Goal: Information Seeking & Learning: Check status

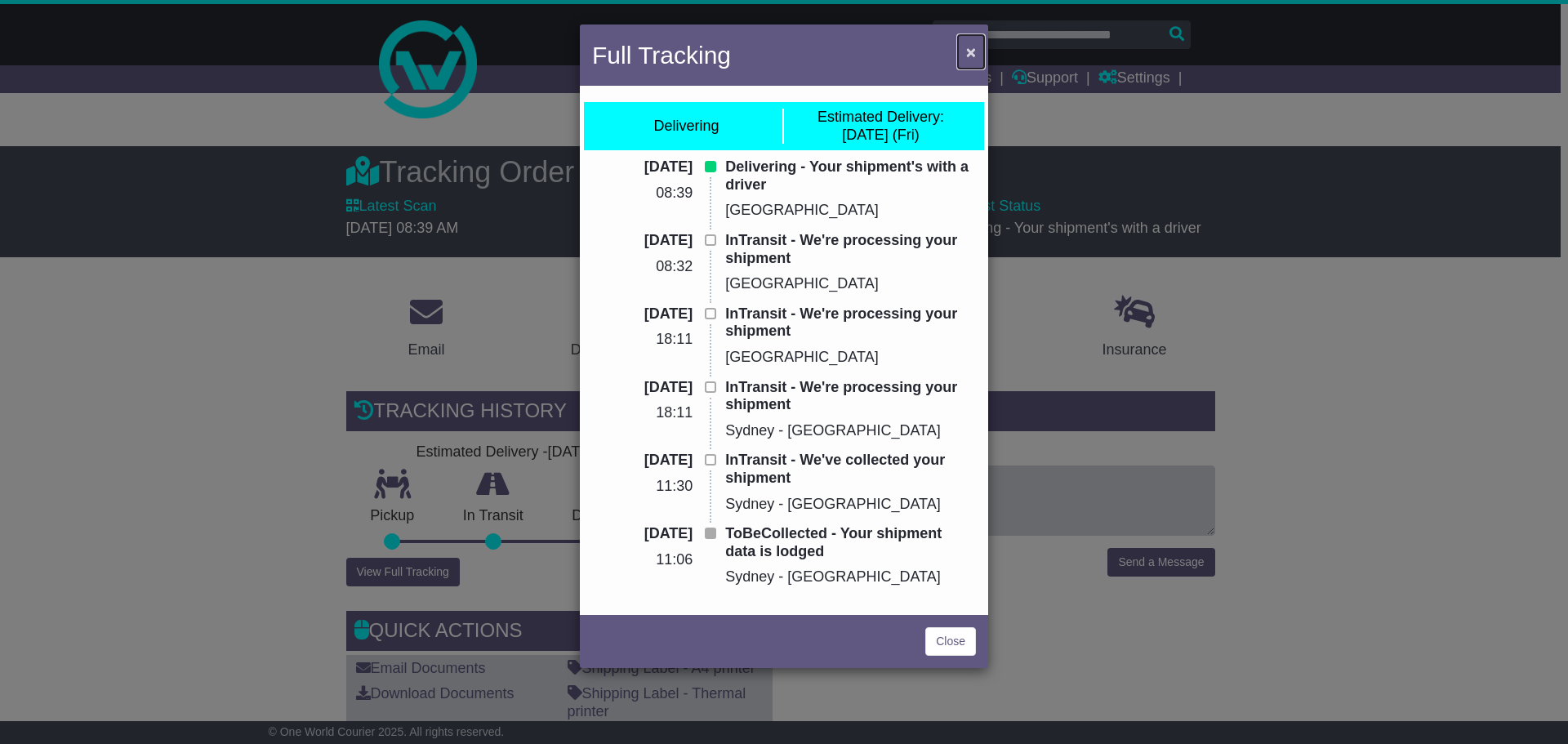
click at [974, 51] on span "×" at bounding box center [970, 52] width 9 height 19
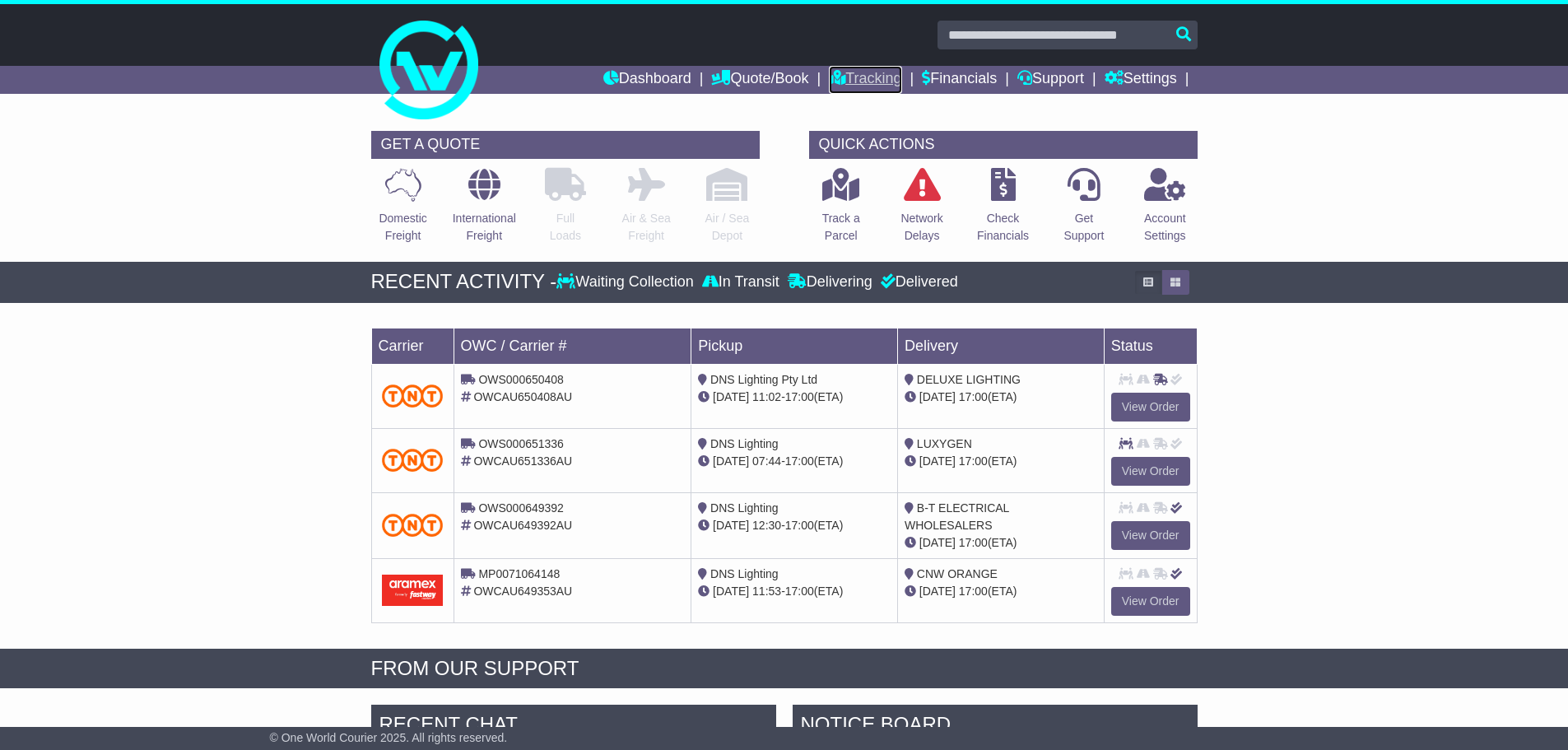
click at [855, 69] on link "Tracking" at bounding box center [865, 80] width 72 height 28
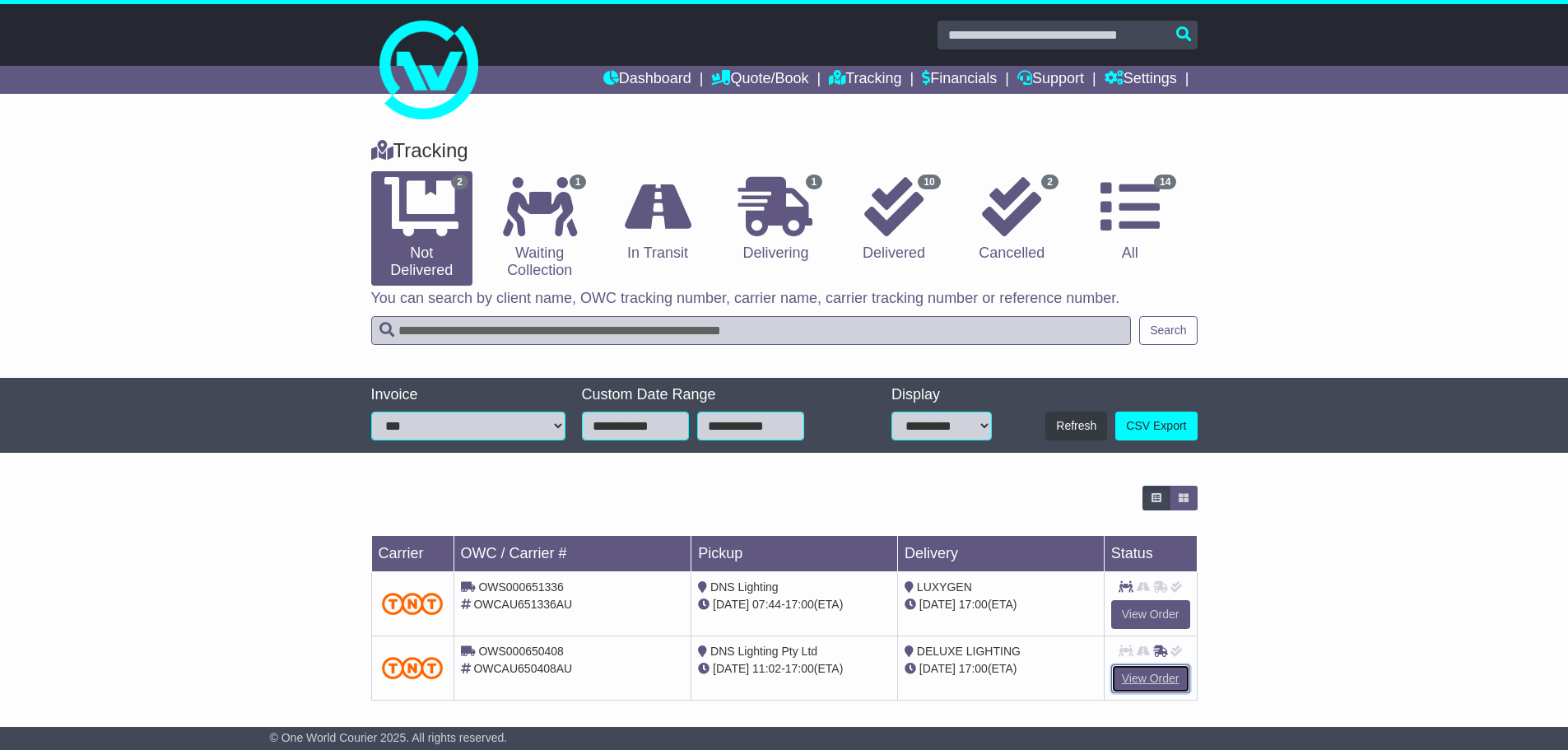
click at [1139, 679] on link "View Order" at bounding box center [1151, 679] width 79 height 28
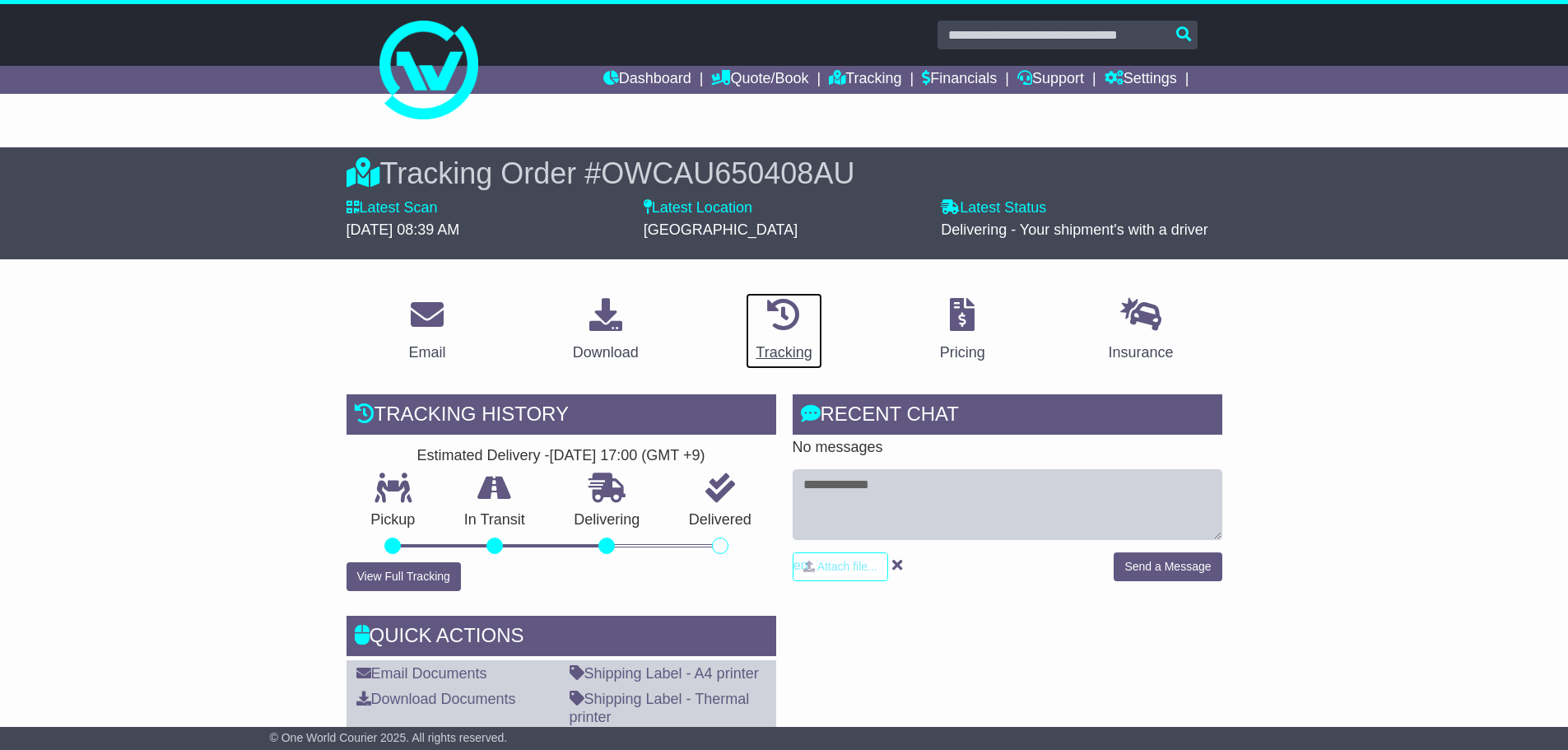
click at [800, 352] on div "Tracking" at bounding box center [783, 353] width 56 height 22
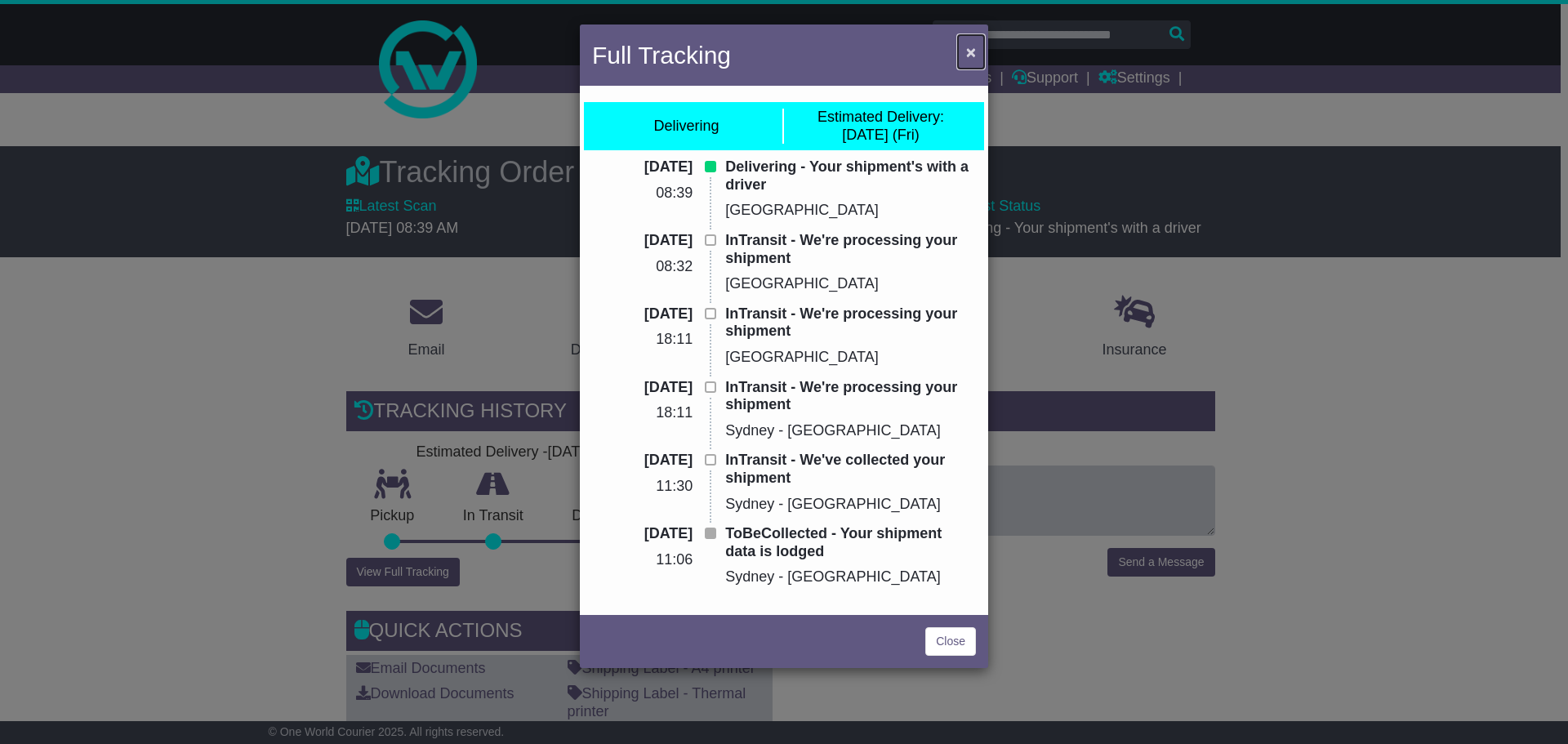
click at [971, 49] on span "×" at bounding box center [970, 52] width 9 height 19
